Goal: Complete application form

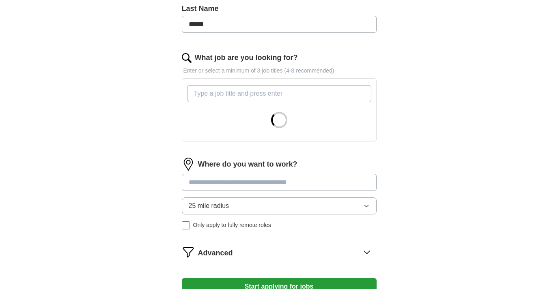
scroll to position [222, 0]
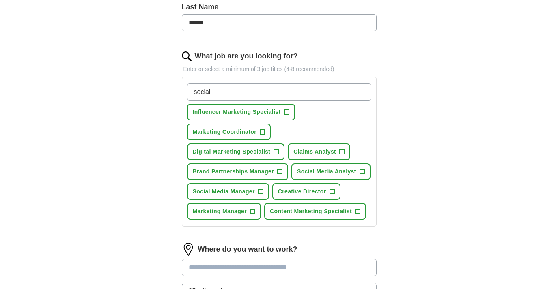
type input "social"
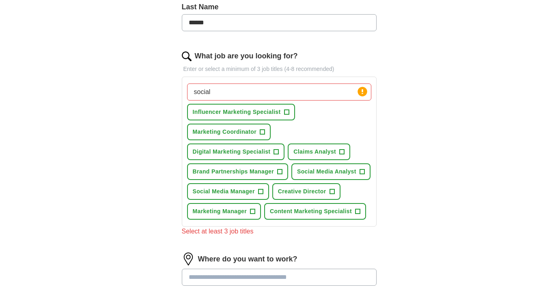
click at [287, 112] on span "+" at bounding box center [286, 112] width 5 height 6
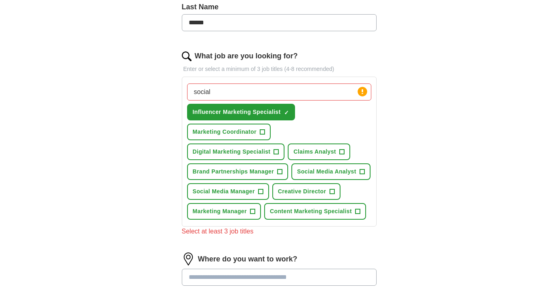
click at [262, 132] on span "+" at bounding box center [262, 132] width 5 height 6
click at [357, 174] on button "Social Media Analyst +" at bounding box center [330, 172] width 79 height 17
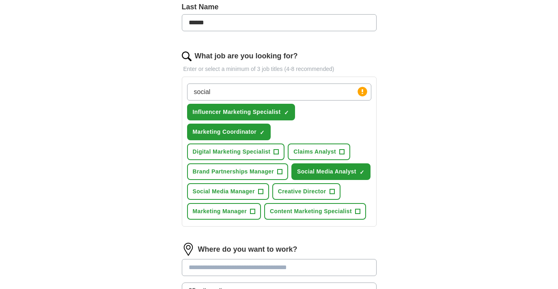
click at [0, 0] on span "×" at bounding box center [0, 0] width 0 height 0
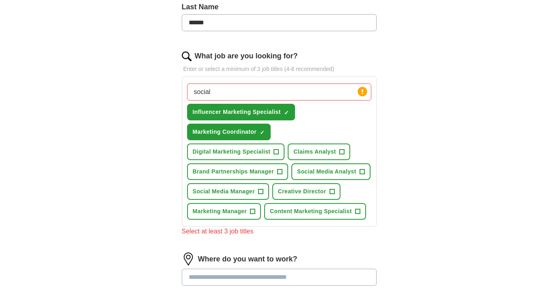
click at [263, 193] on span "+" at bounding box center [260, 191] width 5 height 5
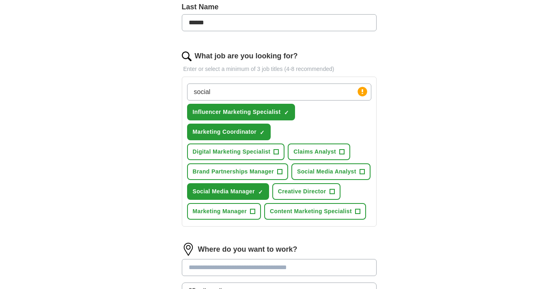
click at [352, 212] on span "Content Marketing Specialist" at bounding box center [311, 211] width 82 height 9
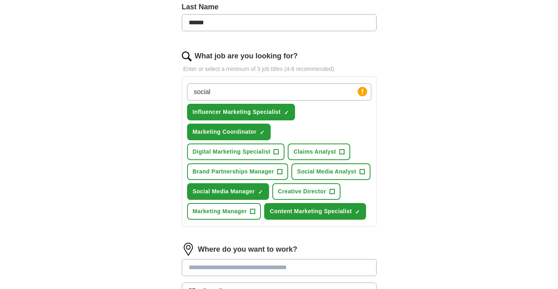
click at [244, 210] on span "Marketing Manager" at bounding box center [220, 211] width 54 height 9
click at [318, 185] on button "Creative Director +" at bounding box center [306, 191] width 68 height 17
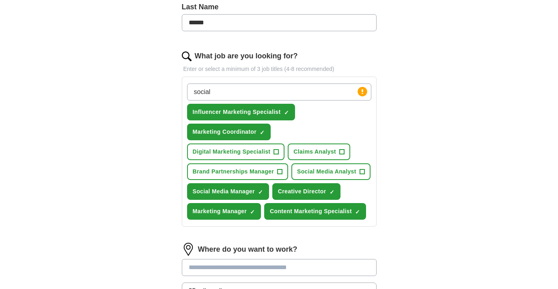
click at [333, 174] on span "Social Media Analyst" at bounding box center [326, 172] width 59 height 9
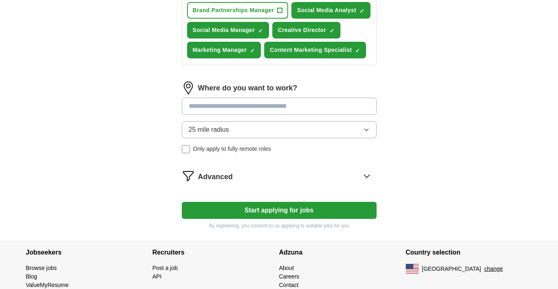
scroll to position [392, 0]
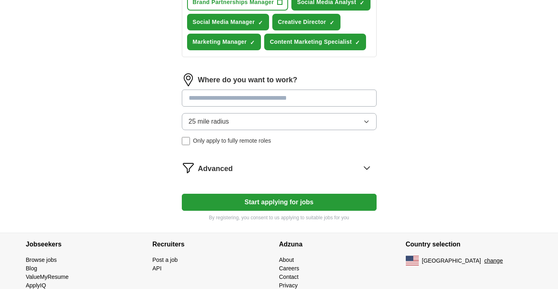
click at [287, 203] on button "Start applying for jobs" at bounding box center [279, 202] width 195 height 17
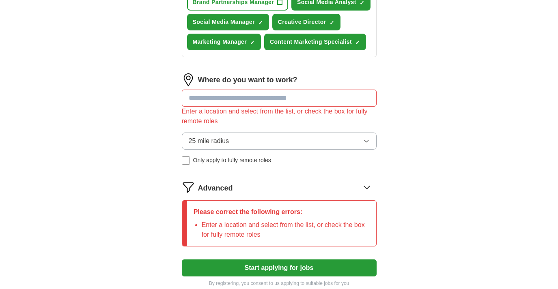
click at [270, 101] on input at bounding box center [279, 98] width 195 height 17
click at [254, 97] on input at bounding box center [279, 98] width 195 height 17
type input "***"
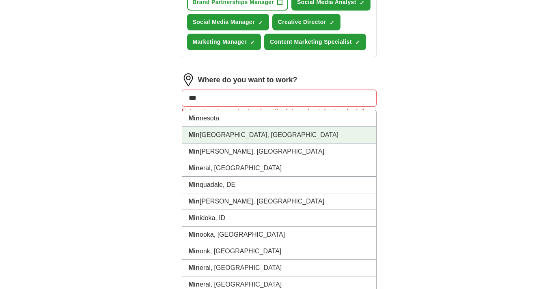
click at [252, 130] on li "Min neapolis, [GEOGRAPHIC_DATA]" at bounding box center [279, 135] width 194 height 17
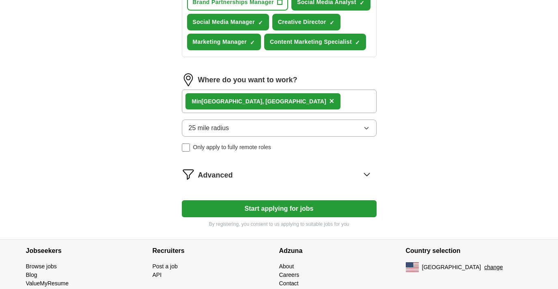
click at [236, 127] on button "25 mile radius" at bounding box center [279, 128] width 195 height 17
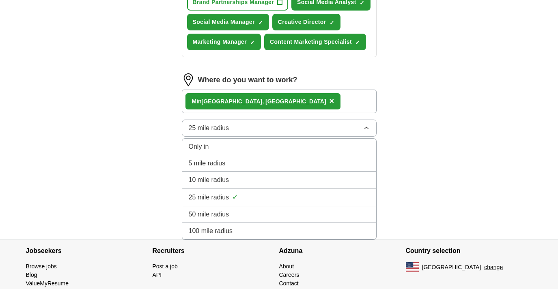
click at [242, 230] on div "100 mile radius" at bounding box center [279, 231] width 181 height 10
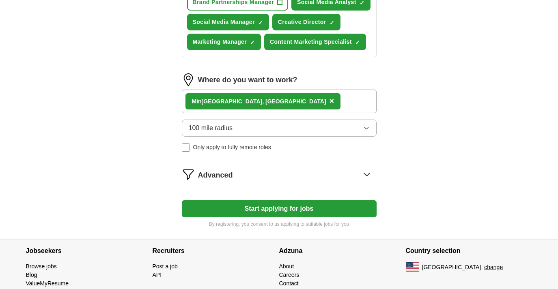
click at [254, 208] on button "Start applying for jobs" at bounding box center [279, 208] width 195 height 17
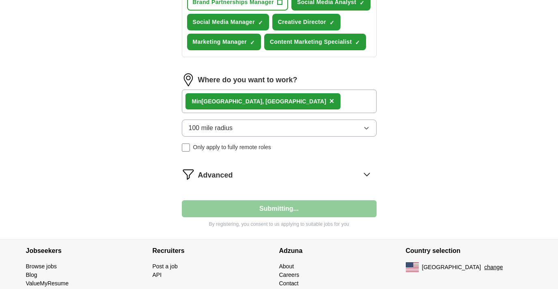
scroll to position [103, 0]
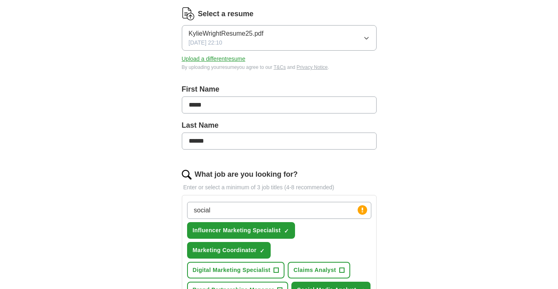
select select "**"
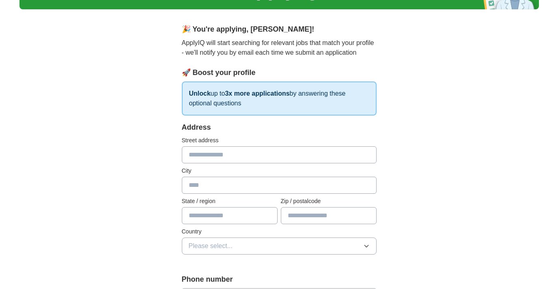
scroll to position [68, 0]
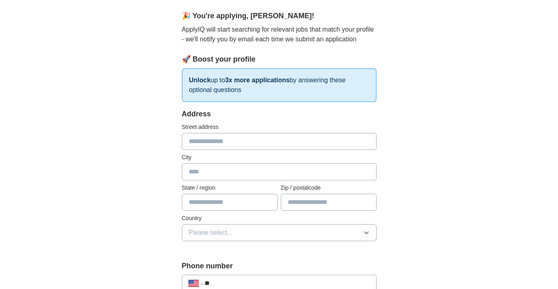
click at [249, 144] on input "text" at bounding box center [279, 141] width 195 height 17
type input "**********"
type input "**"
type input "*****"
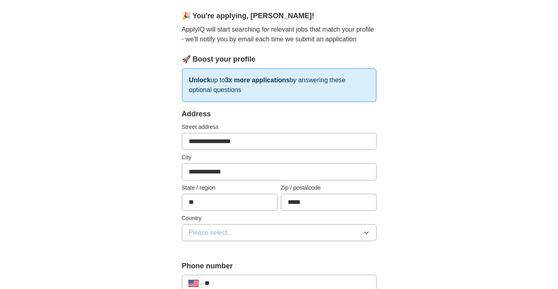
click at [299, 231] on button "Please select..." at bounding box center [279, 232] width 195 height 17
click at [276, 271] on div "[GEOGRAPHIC_DATA]" at bounding box center [279, 268] width 181 height 10
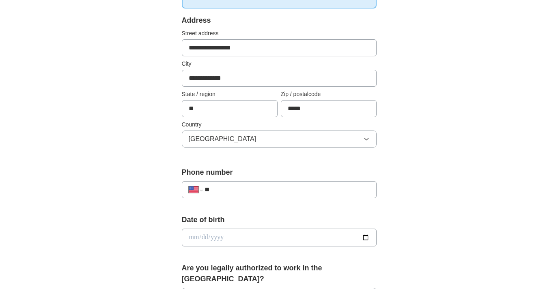
scroll to position [163, 0]
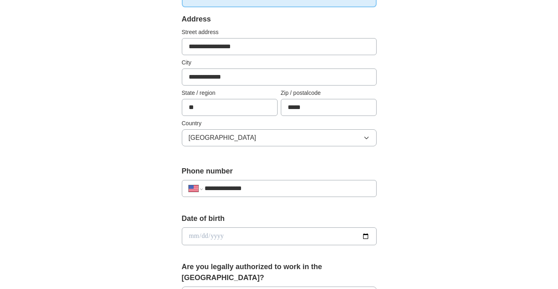
type input "**********"
click at [239, 238] on input "date" at bounding box center [279, 237] width 195 height 18
click at [203, 237] on input "date" at bounding box center [279, 237] width 195 height 18
click at [222, 236] on input "date" at bounding box center [279, 237] width 195 height 18
type input "**********"
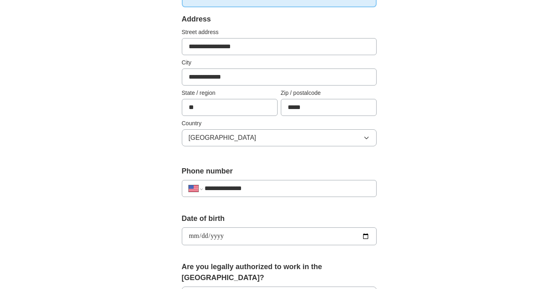
click at [388, 213] on div "**********" at bounding box center [279, 254] width 260 height 694
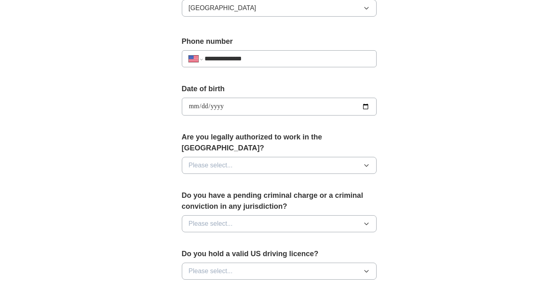
scroll to position [301, 0]
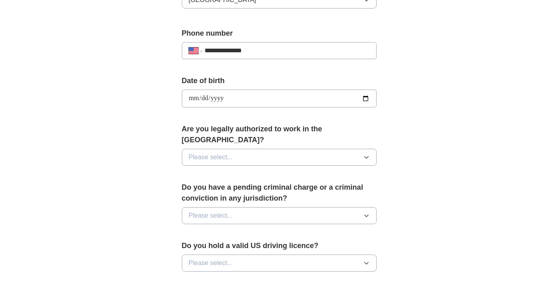
click at [320, 136] on div "Are you legally authorized to work in the [GEOGRAPHIC_DATA]? Please select..." at bounding box center [279, 148] width 195 height 49
click at [320, 149] on button "Please select..." at bounding box center [279, 157] width 195 height 17
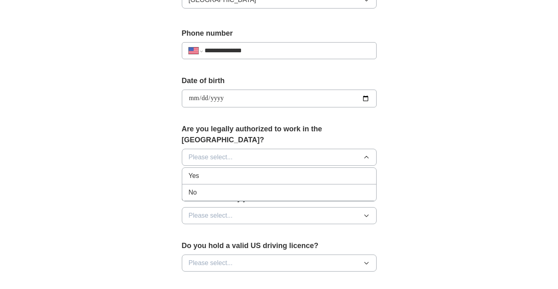
click at [300, 171] on div "Yes" at bounding box center [279, 176] width 181 height 10
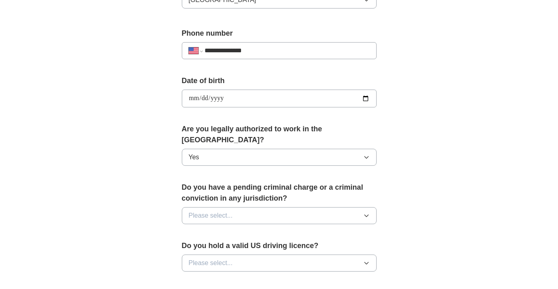
click at [274, 211] on button "Please select..." at bounding box center [279, 215] width 195 height 17
click at [267, 246] on div "No" at bounding box center [279, 251] width 181 height 10
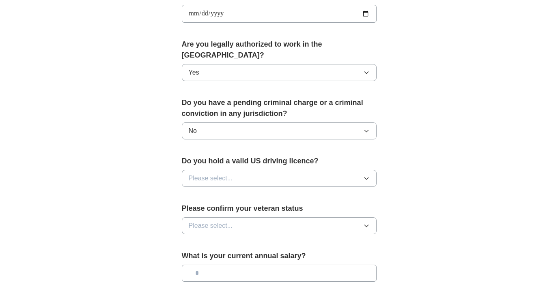
scroll to position [403, 0]
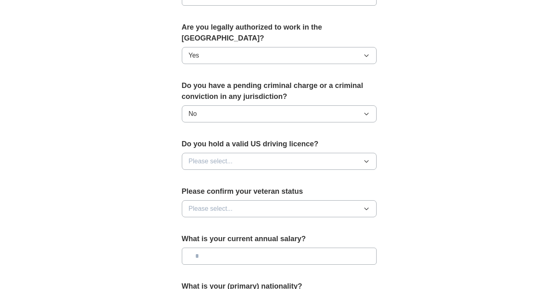
click at [262, 155] on button "Please select..." at bounding box center [279, 161] width 195 height 17
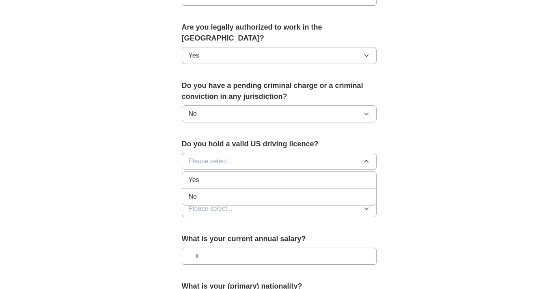
click at [246, 175] on div "Yes" at bounding box center [279, 180] width 181 height 10
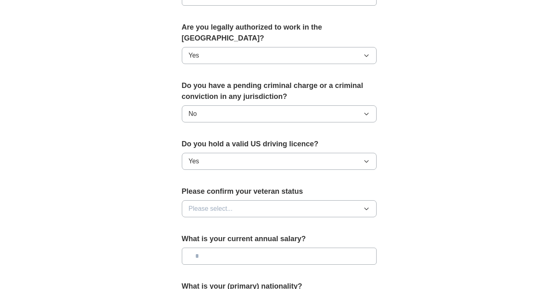
click at [241, 201] on button "Please select..." at bounding box center [279, 208] width 195 height 17
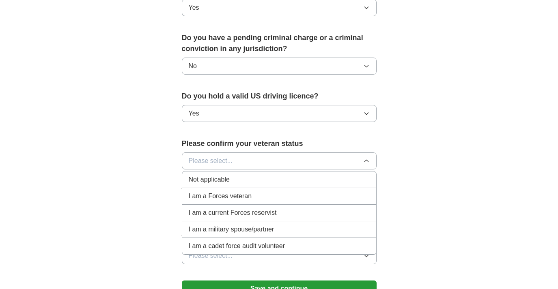
scroll to position [453, 0]
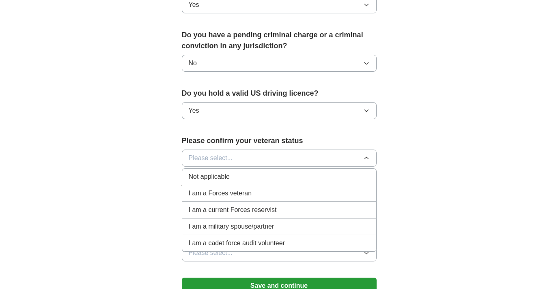
click at [237, 172] on div "Not applicable" at bounding box center [279, 177] width 181 height 10
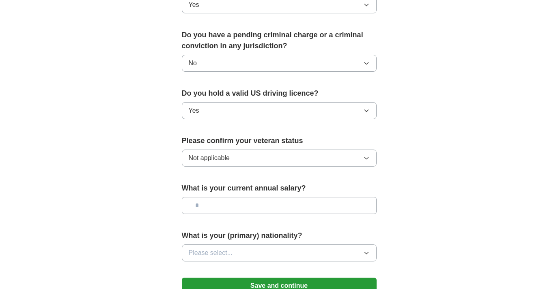
click at [229, 198] on input "text" at bounding box center [279, 205] width 195 height 17
type input "*******"
click at [241, 245] on button "Please select..." at bounding box center [279, 253] width 195 height 17
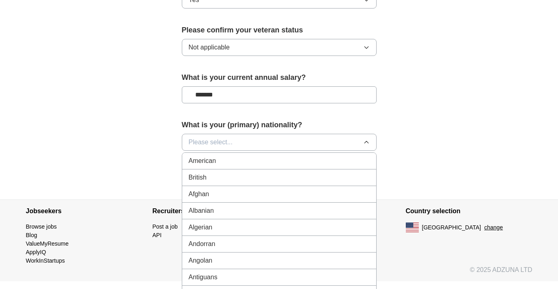
click at [241, 156] on div "American" at bounding box center [279, 161] width 181 height 10
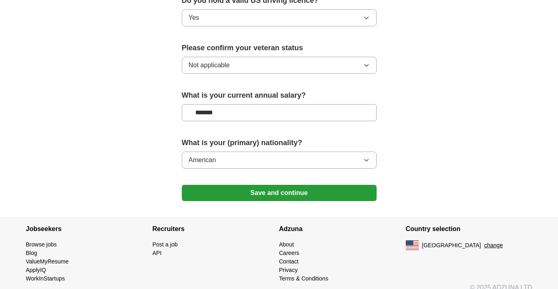
click at [249, 185] on button "Save and continue" at bounding box center [279, 193] width 195 height 16
